Goal: Task Accomplishment & Management: Manage account settings

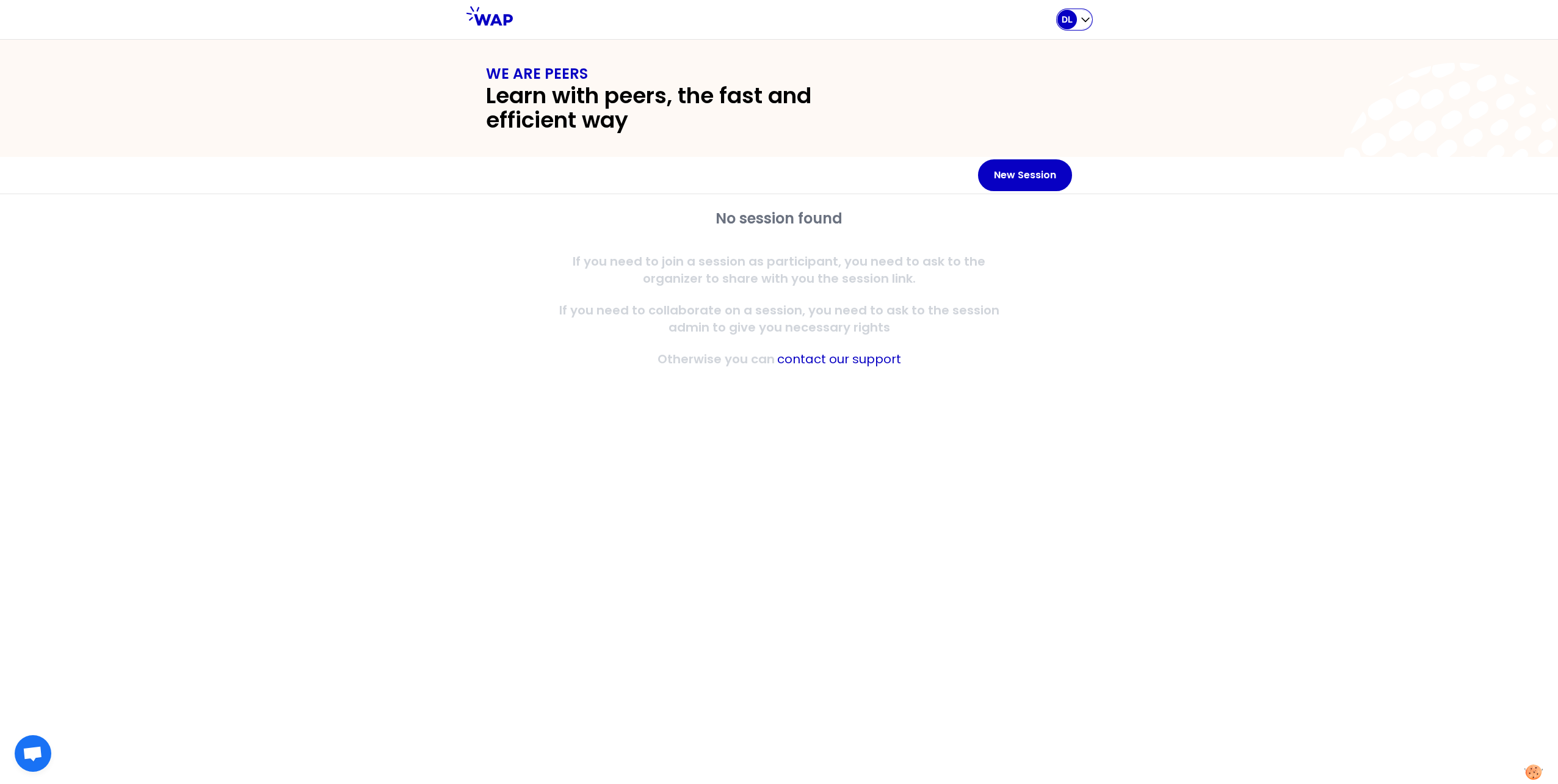
click at [1087, 20] on icon "button" at bounding box center [1085, 19] width 12 height 12
click at [1052, 105] on span "Logout" at bounding box center [1036, 104] width 37 height 17
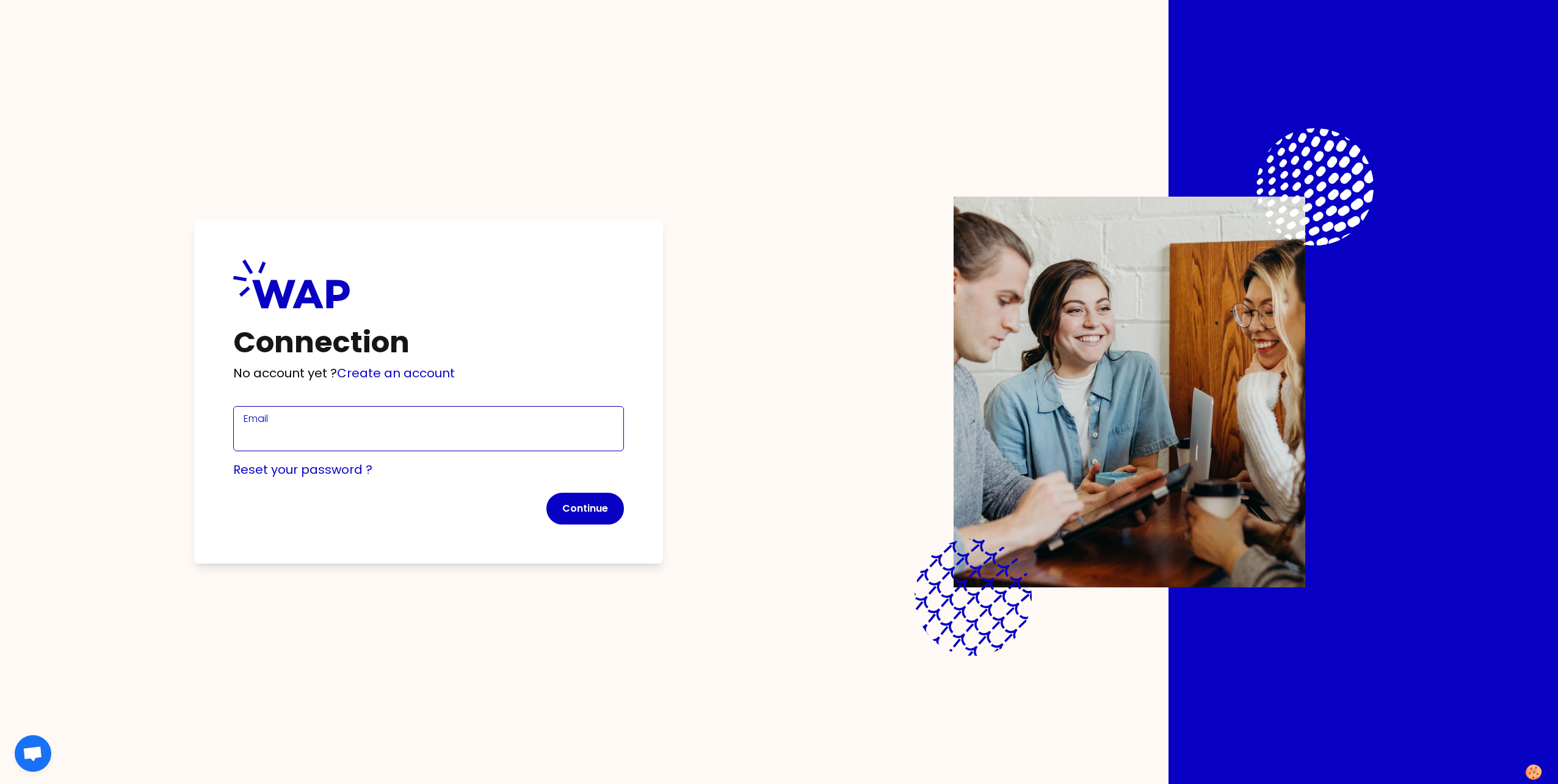
click at [301, 429] on input "Email" at bounding box center [428, 436] width 370 height 20
type input "[PERSON_NAME][EMAIL_ADDRESS][DOMAIN_NAME]"
click at [581, 508] on button "Continue" at bounding box center [585, 509] width 78 height 32
click at [276, 442] on input "Email" at bounding box center [428, 436] width 370 height 20
type input "[PERSON_NAME][EMAIL_ADDRESS][DOMAIN_NAME]"
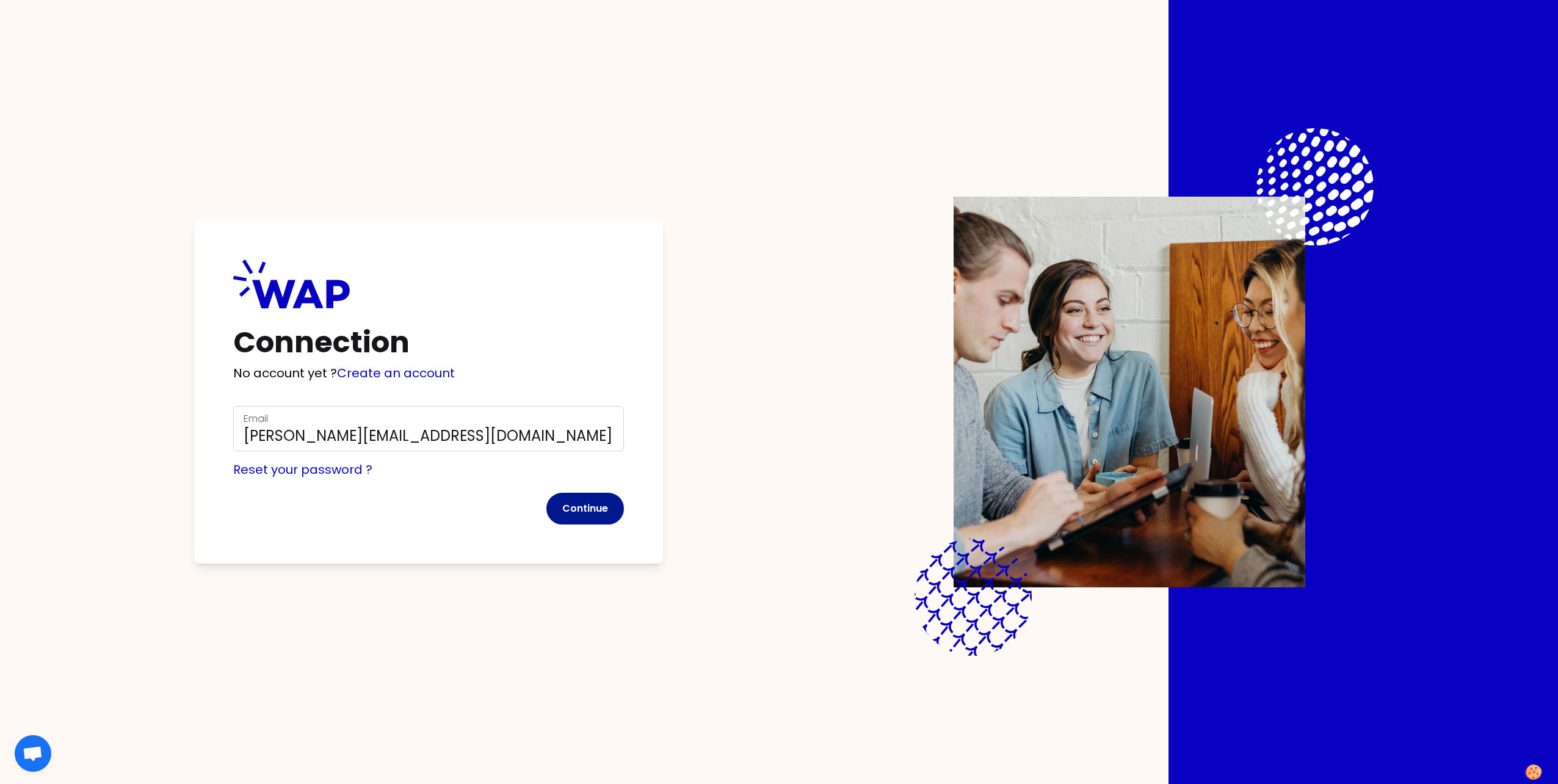
click at [575, 505] on button "Continue" at bounding box center [585, 509] width 78 height 32
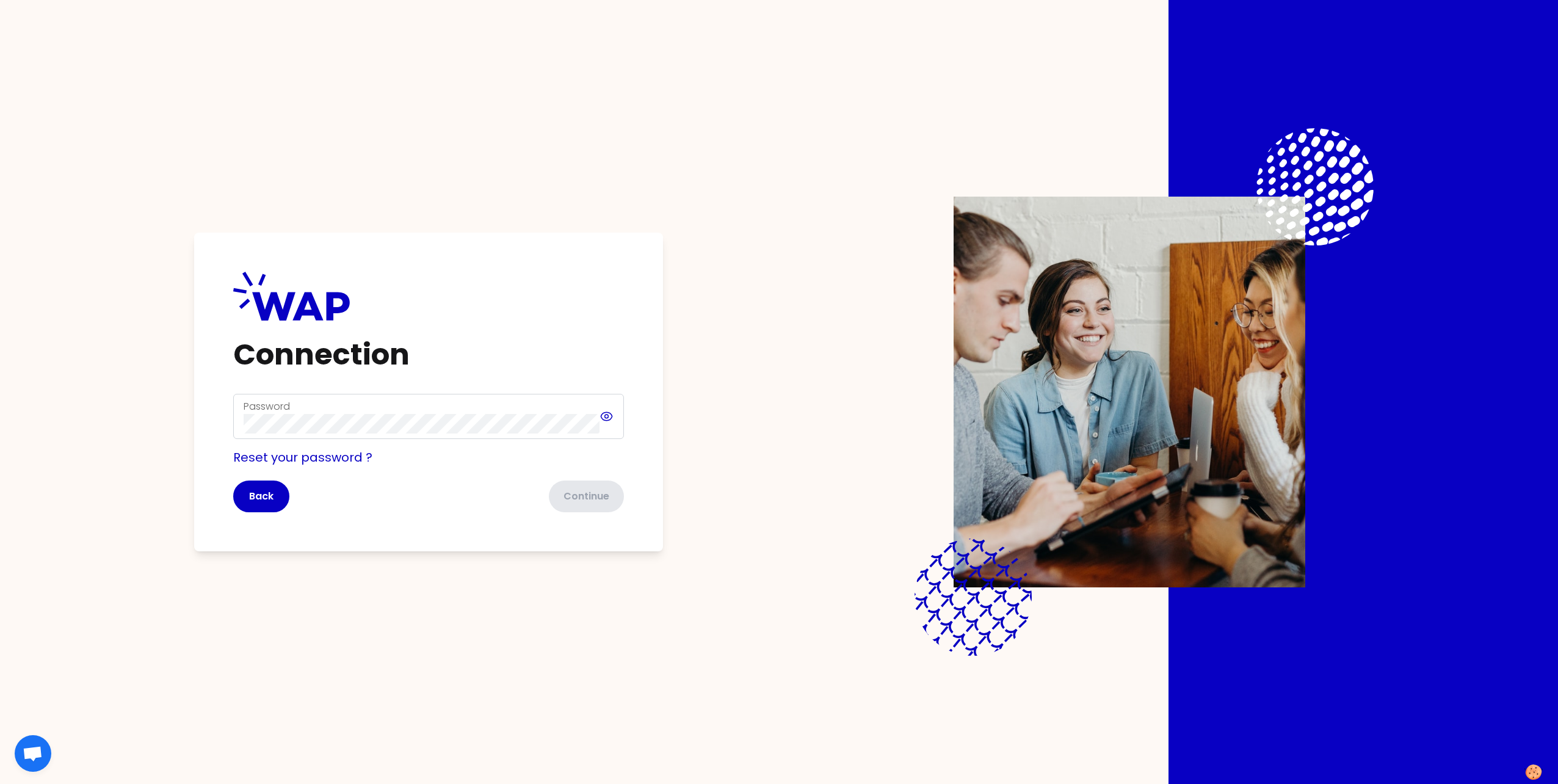
click at [610, 415] on icon at bounding box center [606, 416] width 14 height 15
click at [108, 117] on div "Connection Password Reset your password ? Back Continue" at bounding box center [779, 392] width 1402 height 784
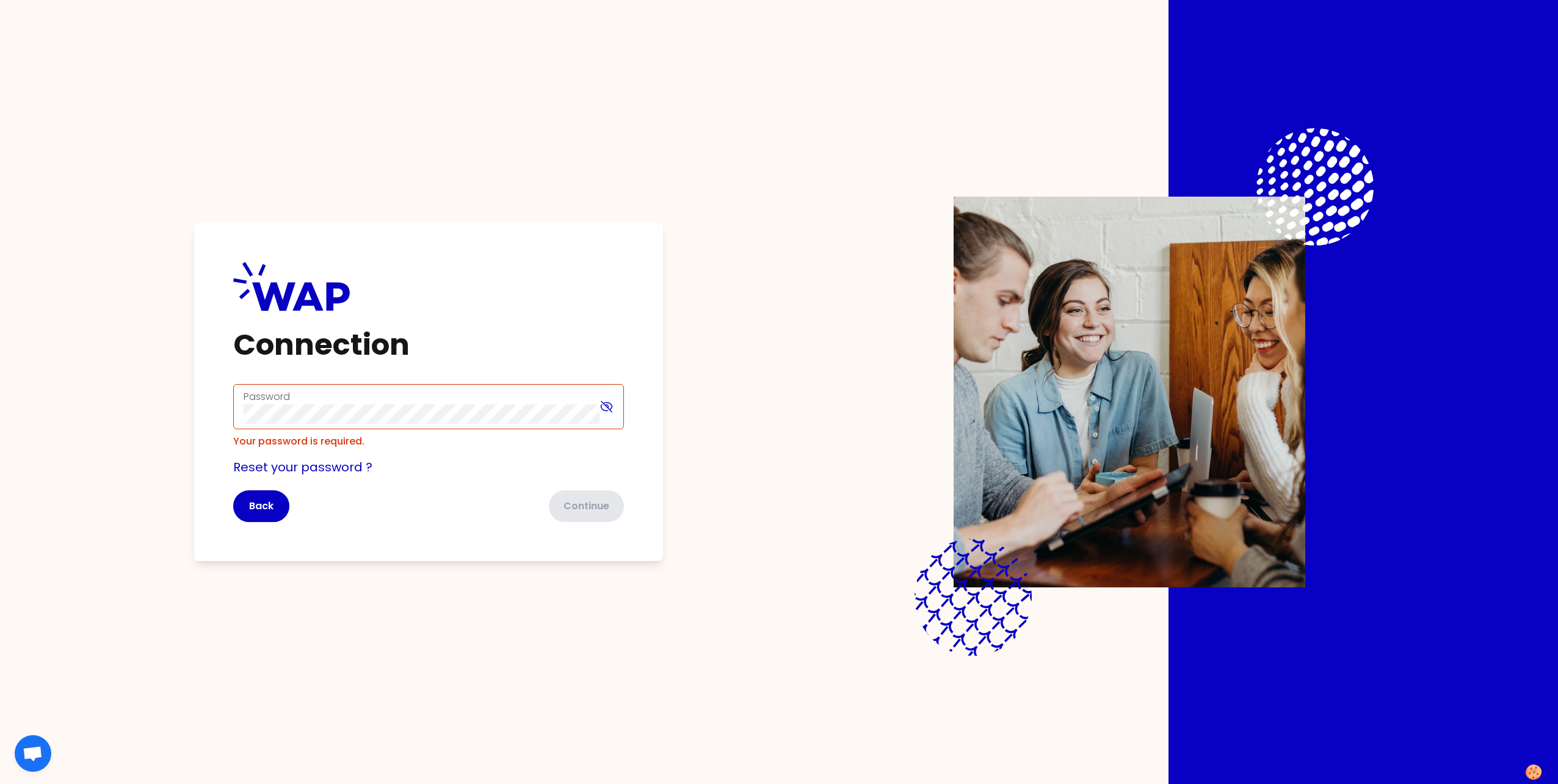
click at [603, 403] on icon at bounding box center [606, 406] width 14 height 15
click at [608, 408] on icon at bounding box center [607, 407] width 4 height 4
